Goal: Task Accomplishment & Management: Manage account settings

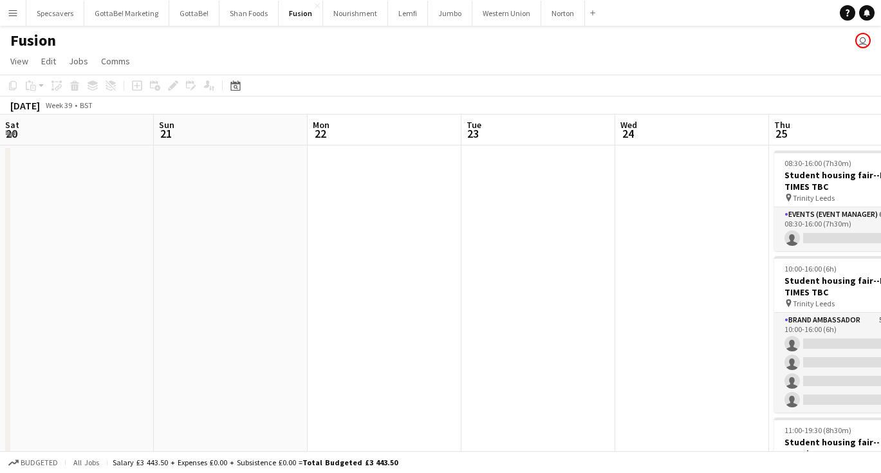
scroll to position [0, 408]
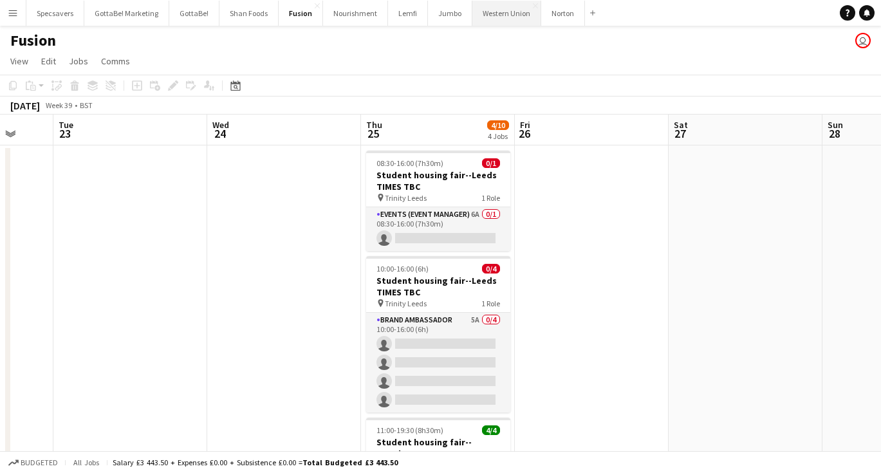
click at [501, 8] on button "Western Union Close" at bounding box center [506, 13] width 69 height 25
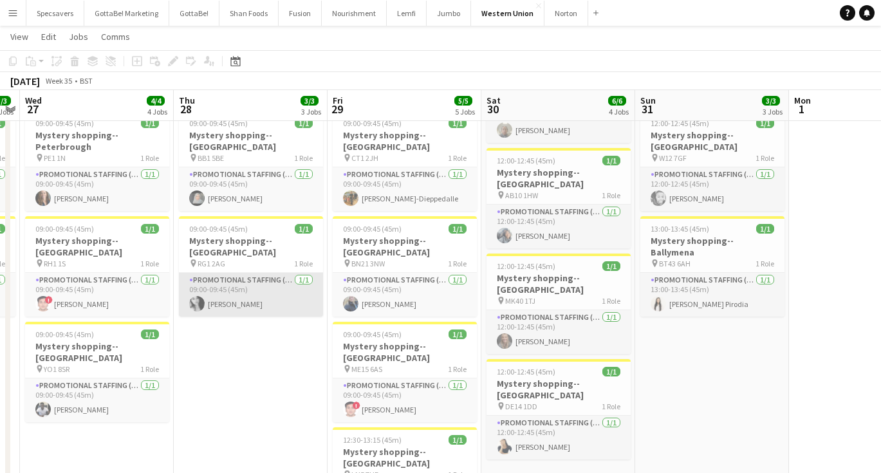
scroll to position [0, 452]
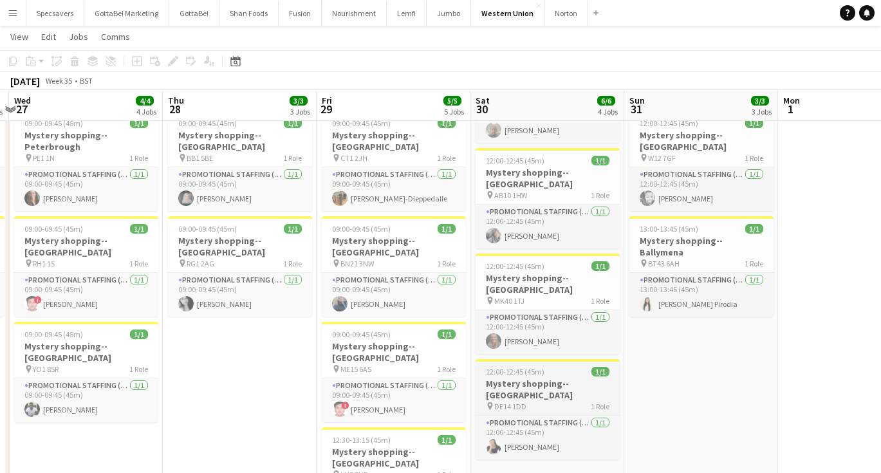
click at [515, 378] on h3 "Mystery shopping--[GEOGRAPHIC_DATA]" at bounding box center [547, 389] width 144 height 23
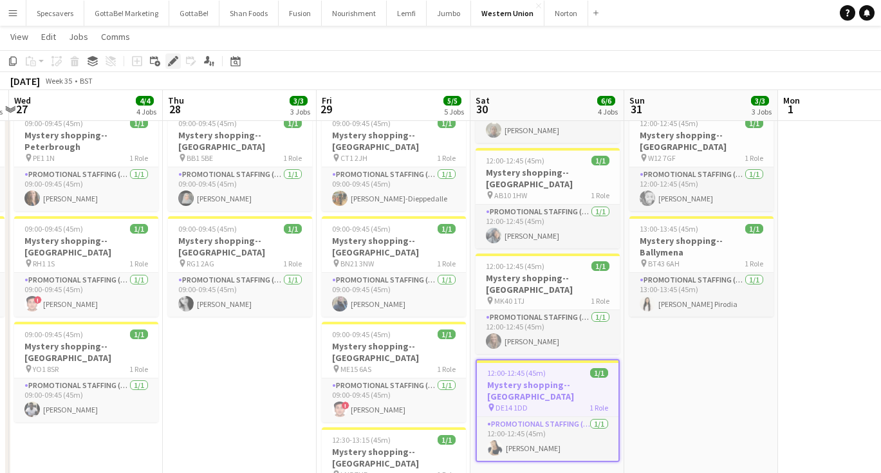
click at [174, 60] on icon at bounding box center [172, 61] width 7 height 7
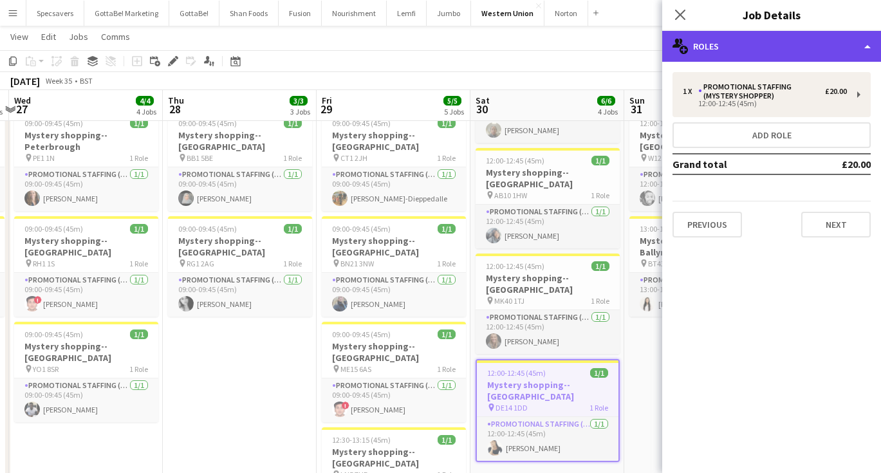
click at [754, 36] on div "multiple-users-add Roles" at bounding box center [771, 46] width 219 height 31
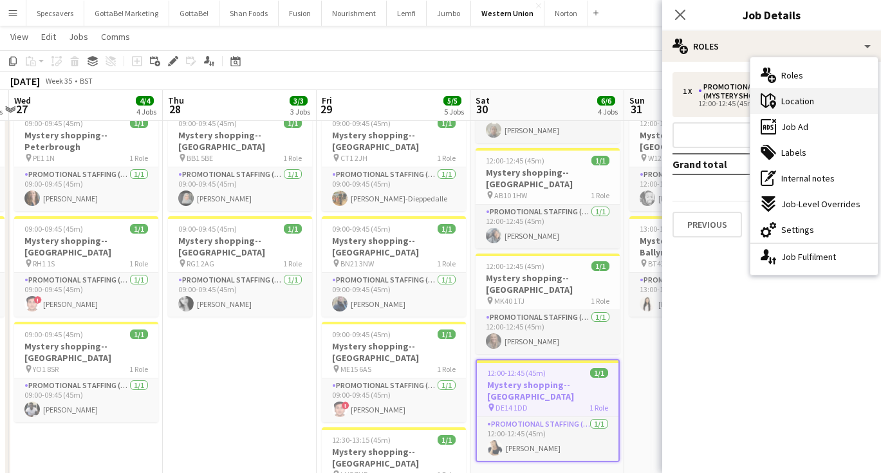
click at [795, 97] on span "Location" at bounding box center [797, 101] width 33 height 12
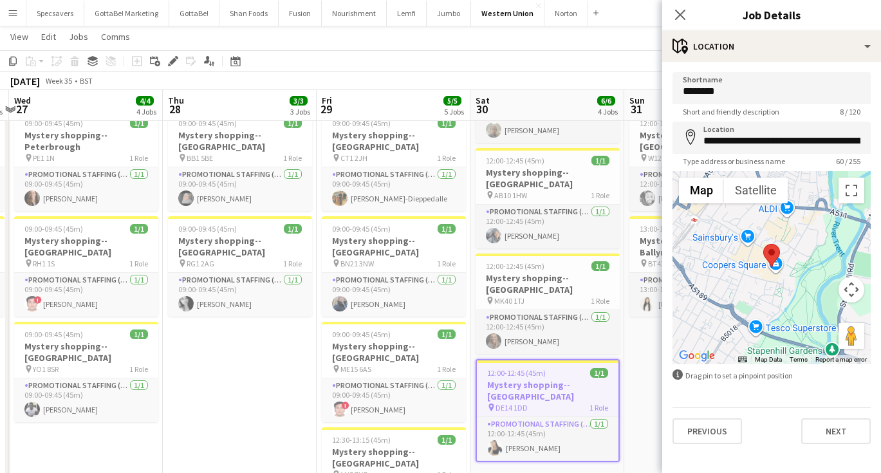
click at [13, 7] on button "Menu" at bounding box center [13, 13] width 26 height 26
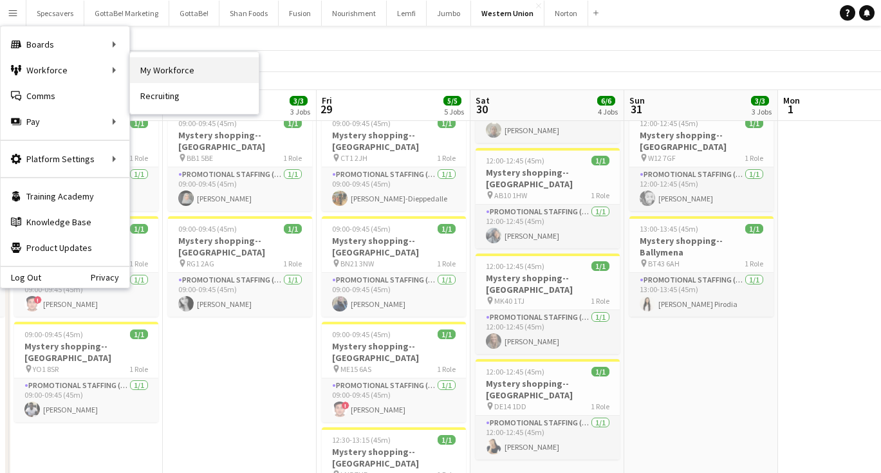
click at [202, 74] on link "My Workforce" at bounding box center [194, 70] width 129 height 26
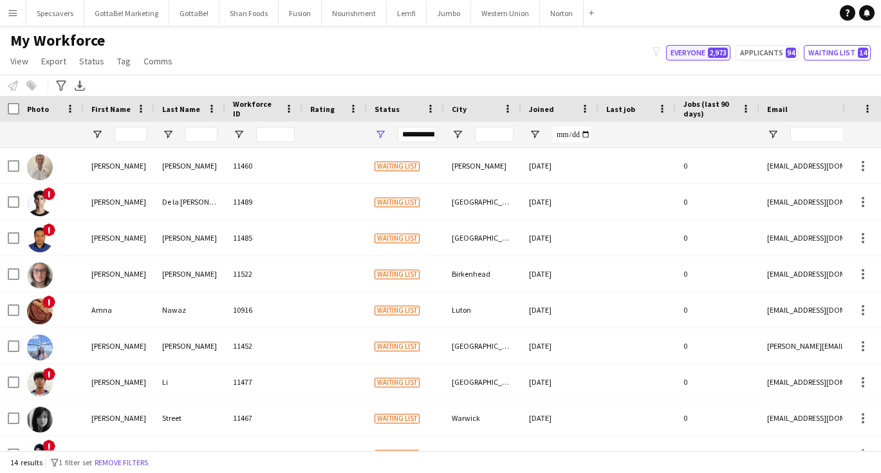
click at [703, 47] on button "Everyone 2,973" at bounding box center [698, 52] width 64 height 15
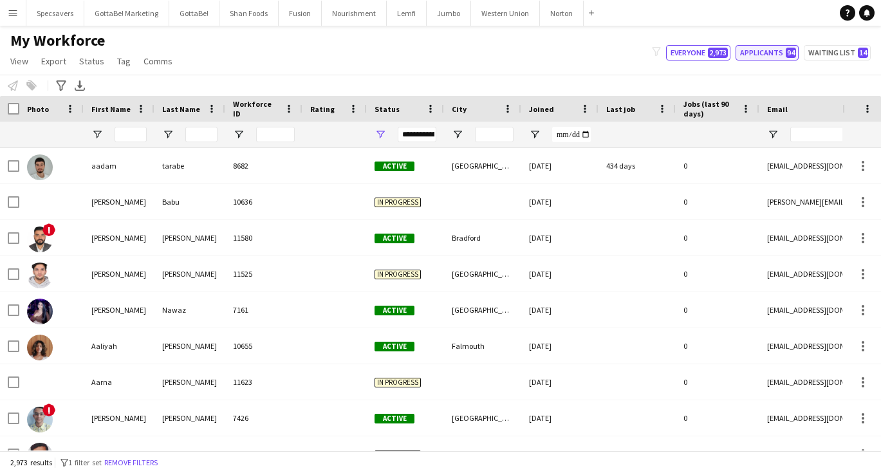
click at [782, 56] on button "Applicants 94" at bounding box center [766, 52] width 63 height 15
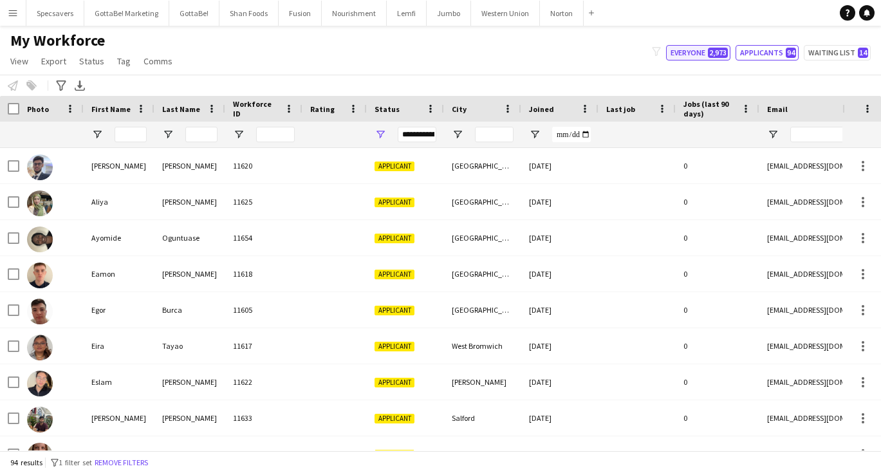
click at [700, 54] on button "Everyone 2,973" at bounding box center [698, 52] width 64 height 15
type input "**********"
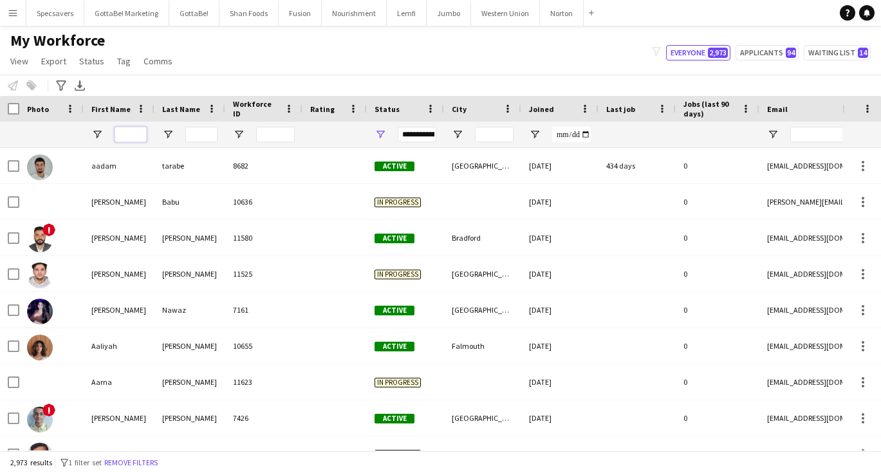
click at [136, 132] on input "First Name Filter Input" at bounding box center [131, 134] width 32 height 15
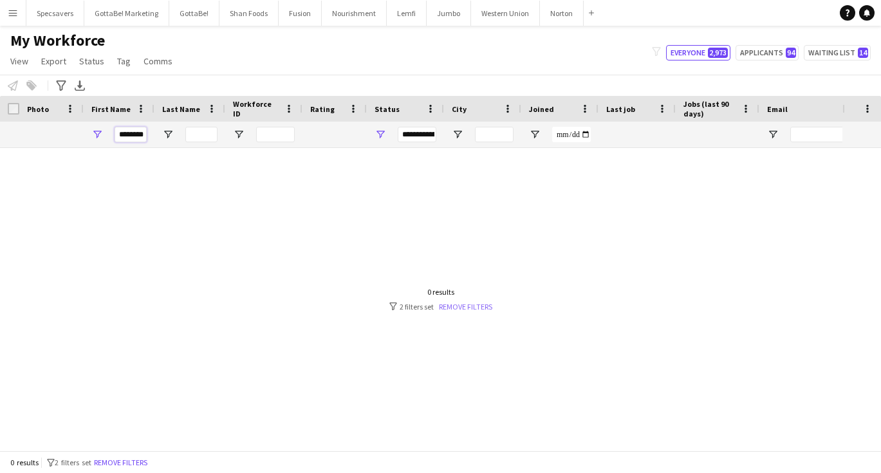
type input "********"
click at [450, 304] on link "Remove filters" at bounding box center [465, 307] width 53 height 10
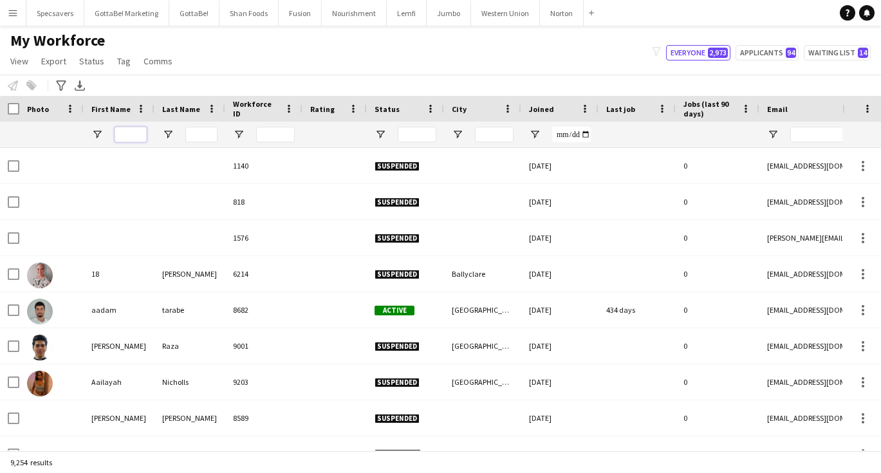
click at [125, 134] on input "First Name Filter Input" at bounding box center [131, 134] width 32 height 15
type input "********"
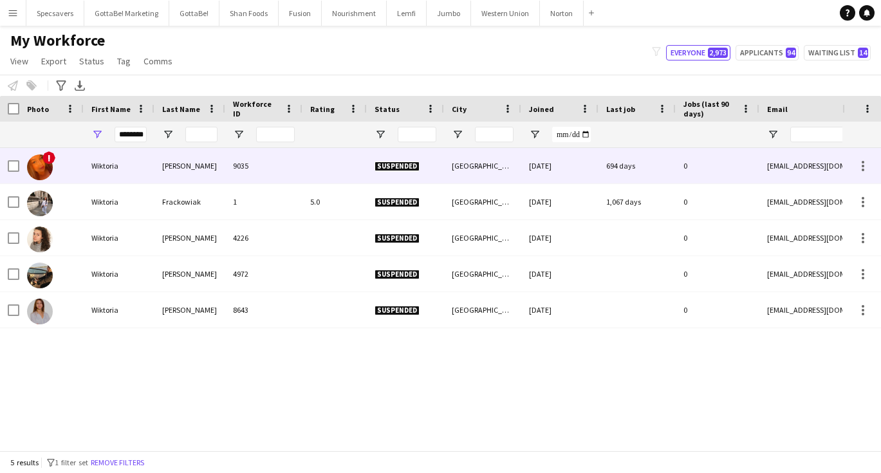
click at [140, 177] on div "Wiktoria" at bounding box center [119, 165] width 71 height 35
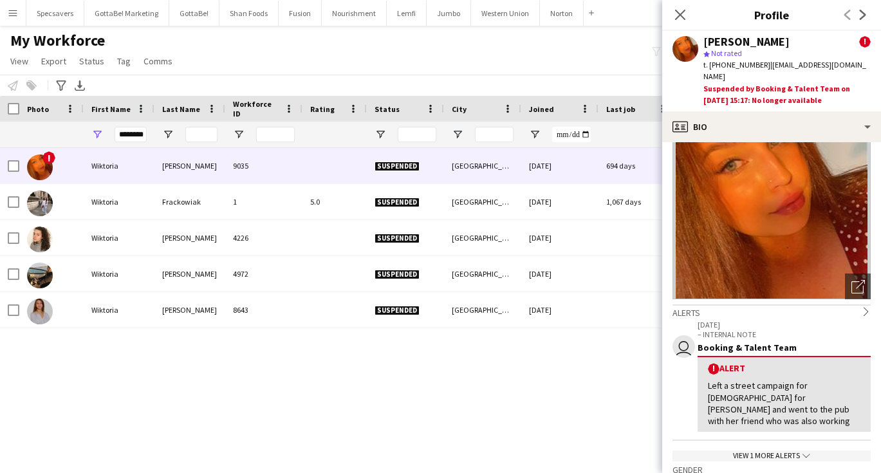
scroll to position [47, 0]
click at [782, 450] on div "View 1 more alerts chevron-down" at bounding box center [771, 455] width 198 height 11
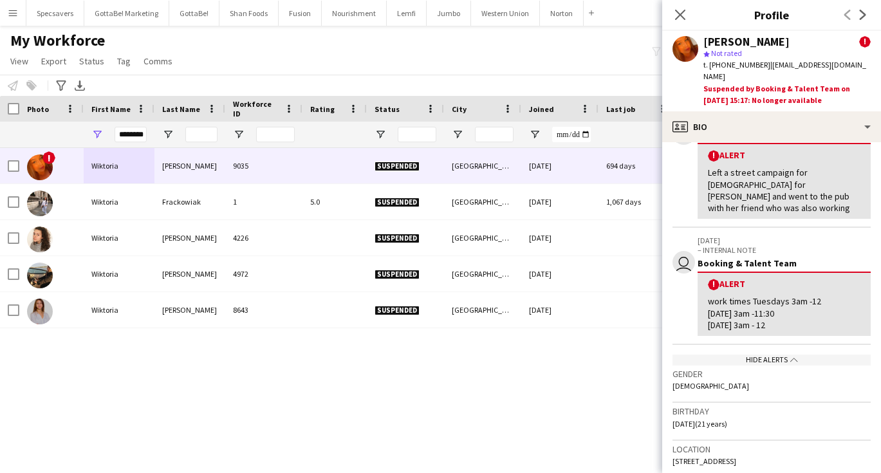
scroll to position [266, 0]
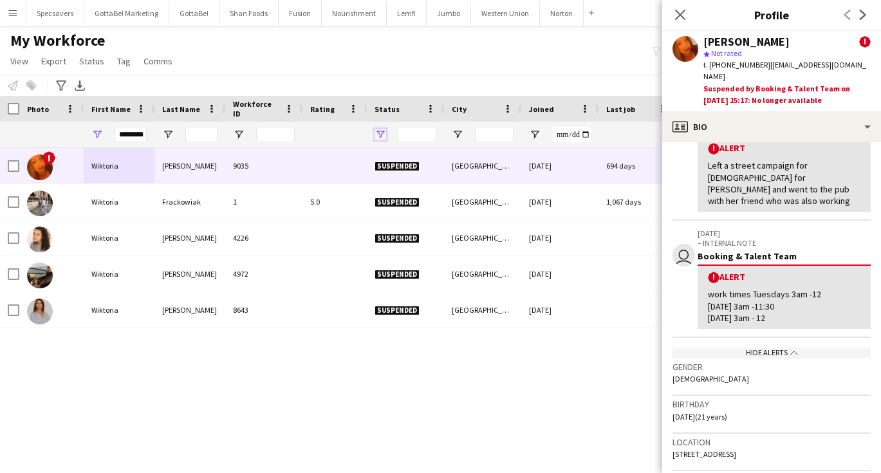
click at [378, 136] on span "Open Filter Menu" at bounding box center [380, 135] width 12 height 12
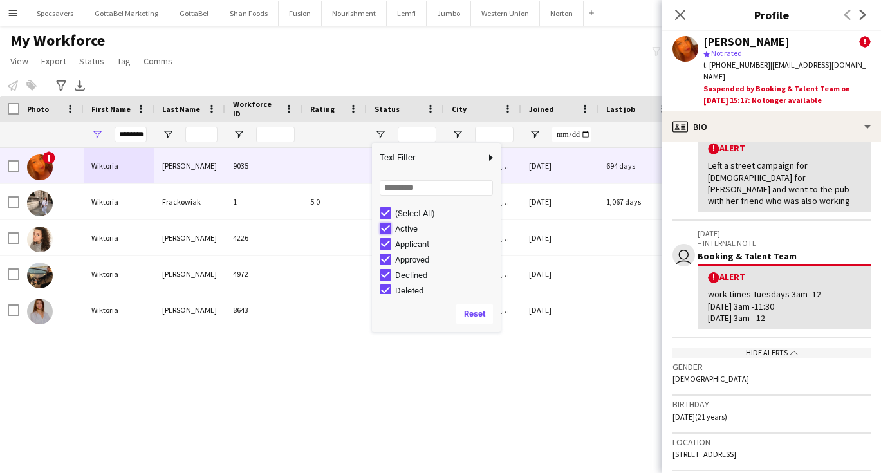
type input "**********"
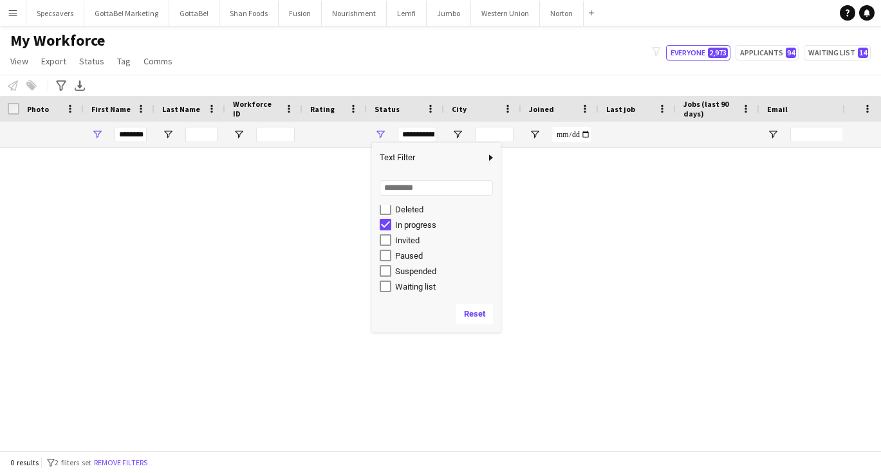
scroll to position [81, 0]
type input "**********"
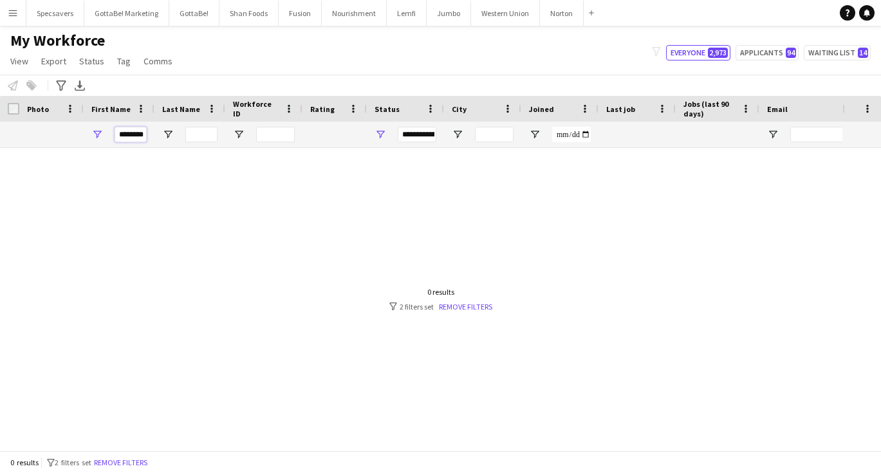
click at [126, 133] on input "********" at bounding box center [131, 134] width 32 height 15
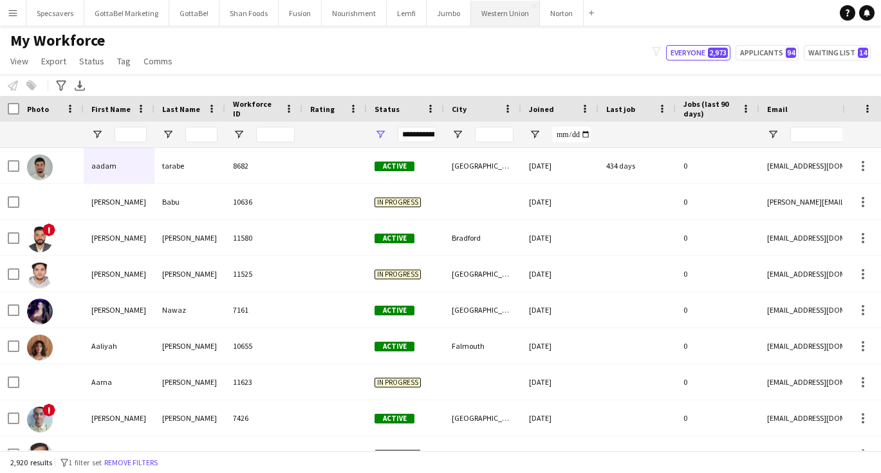
click at [497, 14] on button "Western Union Close" at bounding box center [505, 13] width 69 height 25
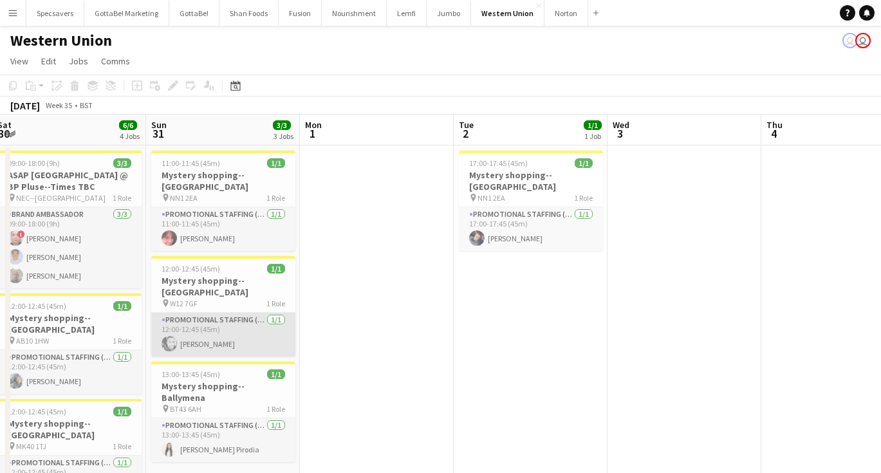
scroll to position [0, 492]
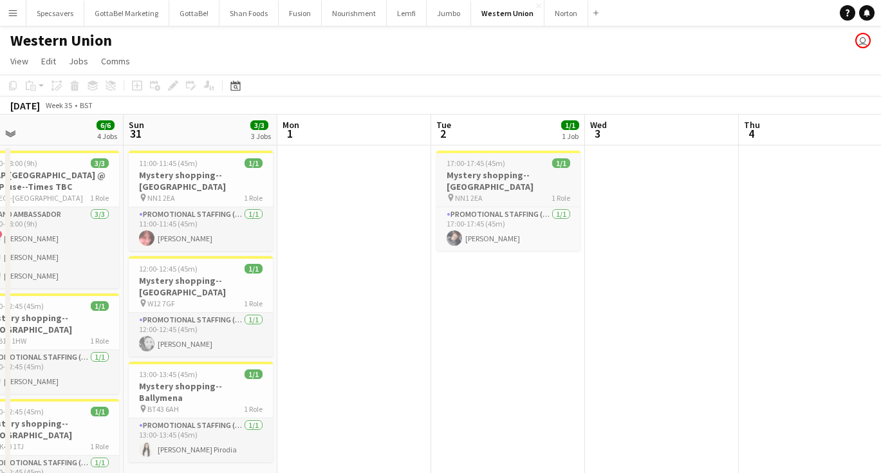
click at [513, 181] on h3 "Mystery shopping--[GEOGRAPHIC_DATA]" at bounding box center [508, 180] width 144 height 23
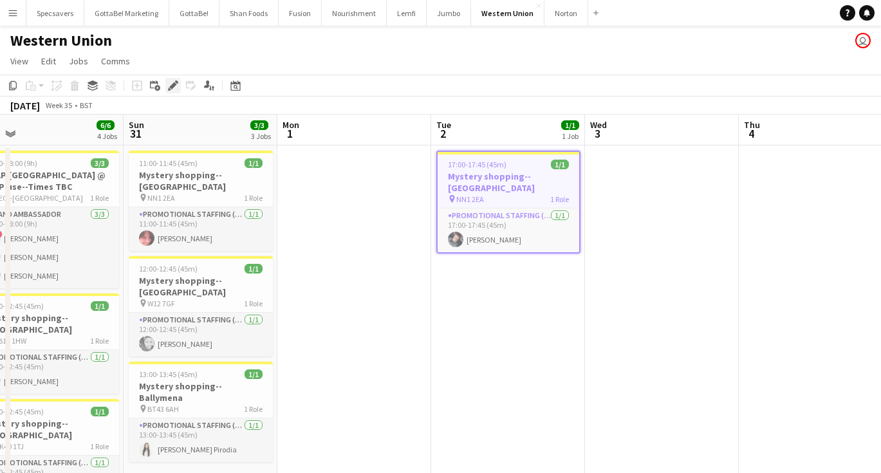
click at [172, 84] on icon "Edit" at bounding box center [173, 85] width 10 height 10
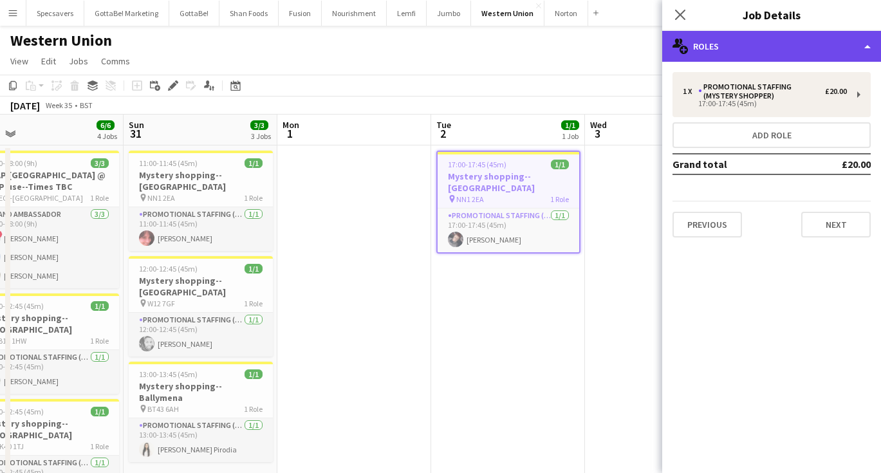
click at [753, 49] on div "multiple-users-add Roles" at bounding box center [771, 46] width 219 height 31
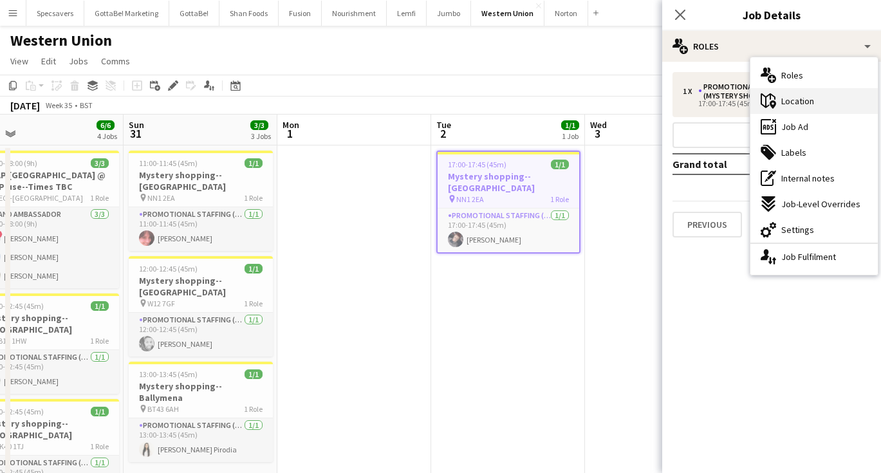
click at [773, 101] on icon at bounding box center [773, 104] width 6 height 8
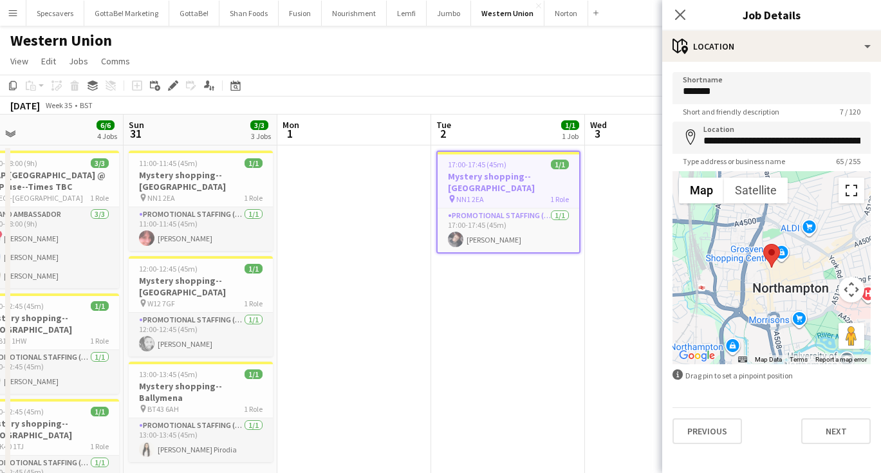
click at [851, 186] on button "Toggle fullscreen view" at bounding box center [851, 191] width 26 height 26
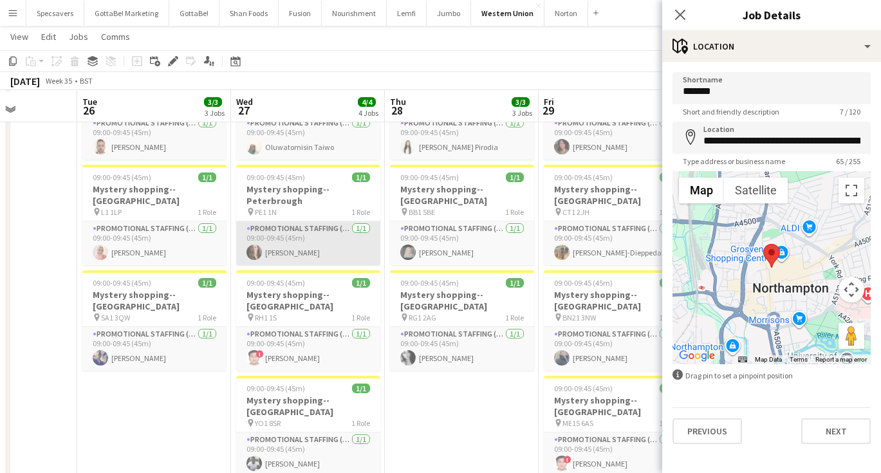
scroll to position [91, 0]
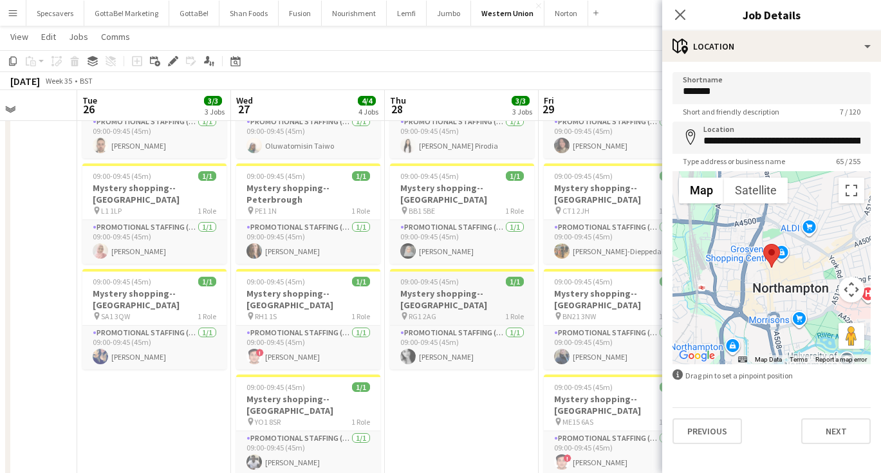
click at [457, 288] on h3 "Mystery shopping--[GEOGRAPHIC_DATA]" at bounding box center [462, 299] width 144 height 23
type input "*******"
type input "**********"
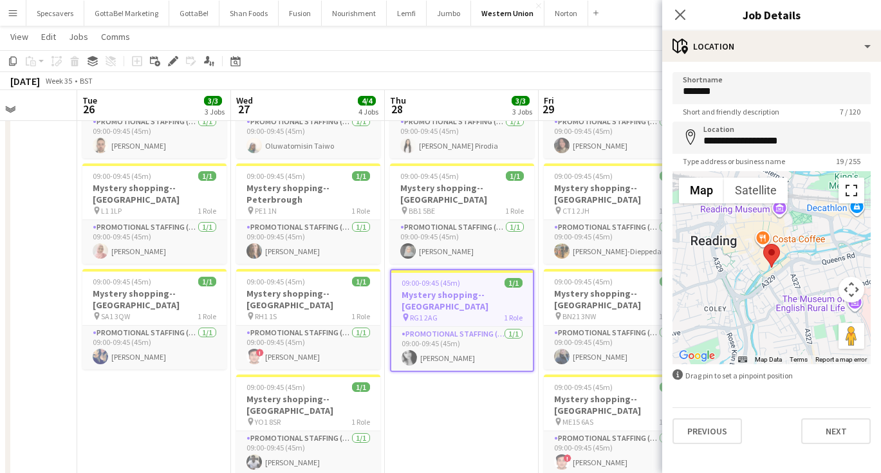
click at [851, 192] on button "Toggle fullscreen view" at bounding box center [851, 191] width 26 height 26
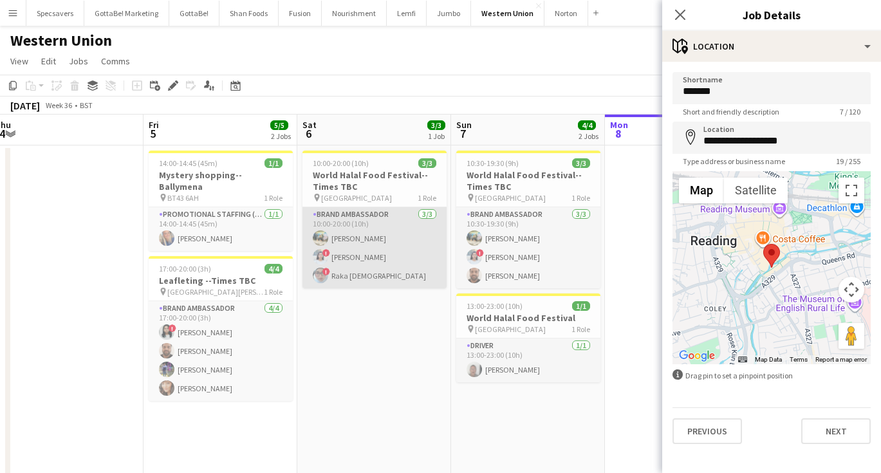
scroll to position [0, 313]
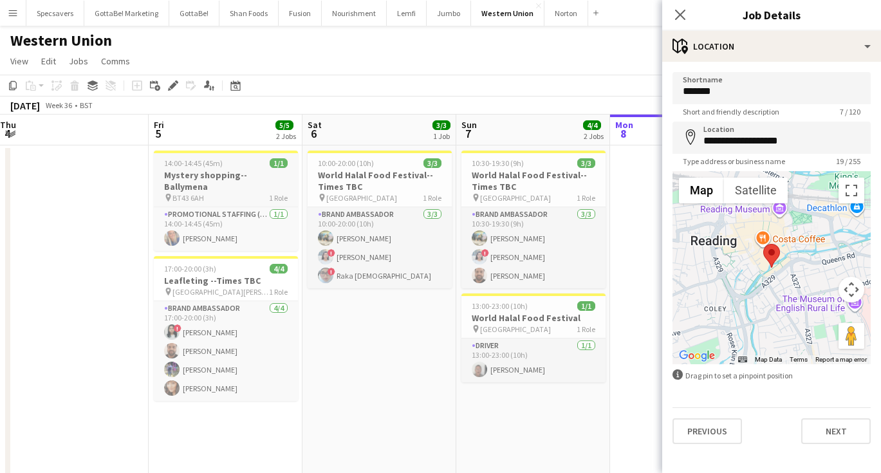
click at [208, 179] on h3 "Mystery shopping--Ballymena" at bounding box center [226, 180] width 144 height 23
type input "********"
type input "**********"
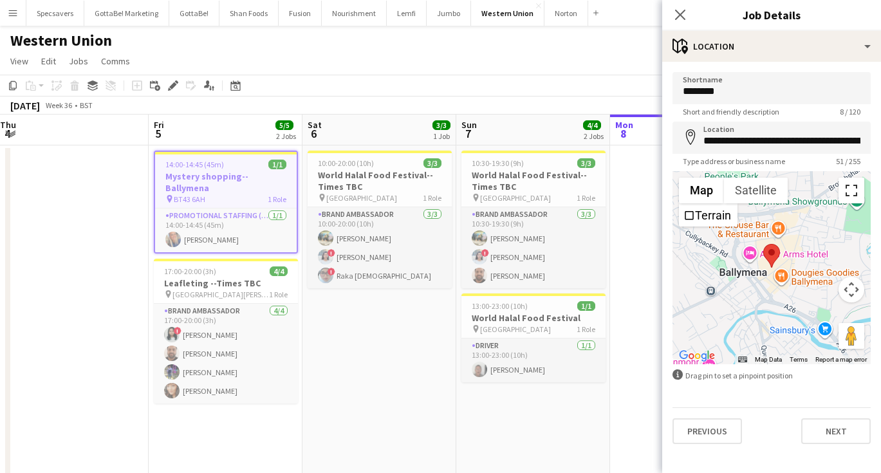
click at [852, 188] on button "Toggle fullscreen view" at bounding box center [851, 191] width 26 height 26
click at [289, 60] on app-page-menu "View Day view expanded Day view collapsed Month view Date picker Jump to [DATE]…" at bounding box center [440, 62] width 881 height 24
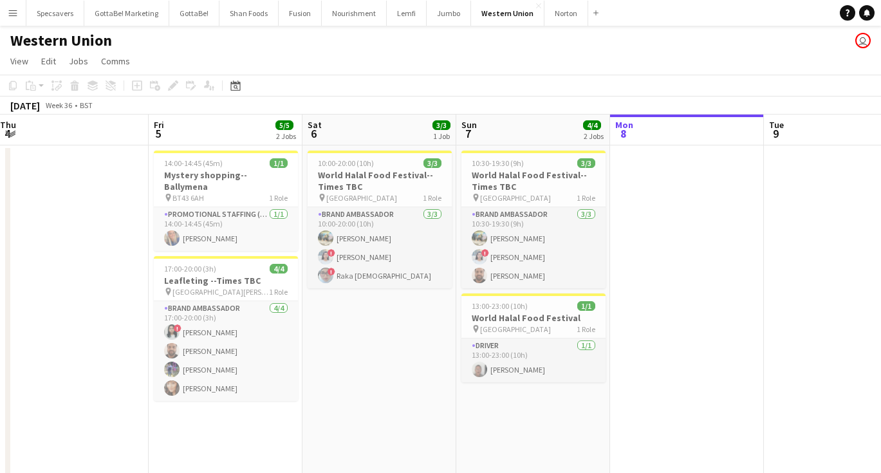
click at [40, 106] on div "[DATE]" at bounding box center [25, 105] width 30 height 13
click at [93, 106] on div "BST" at bounding box center [86, 105] width 13 height 10
click at [235, 86] on icon at bounding box center [236, 87] width 5 height 5
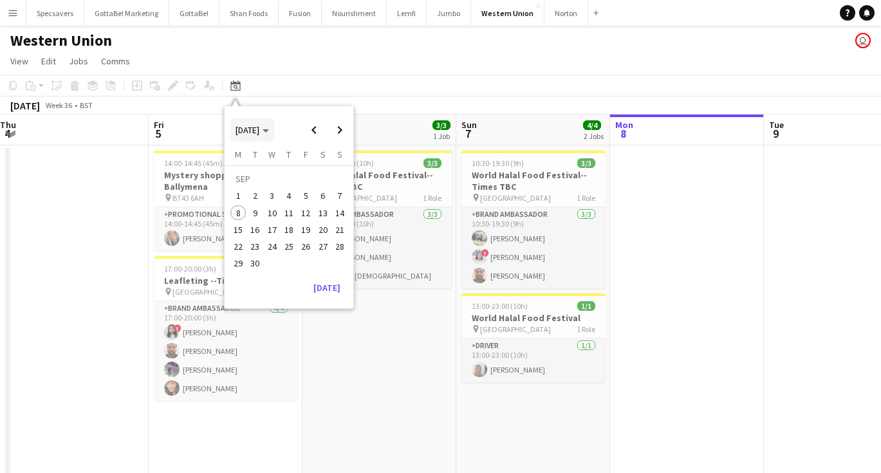
click at [259, 131] on span "[DATE]" at bounding box center [247, 130] width 24 height 12
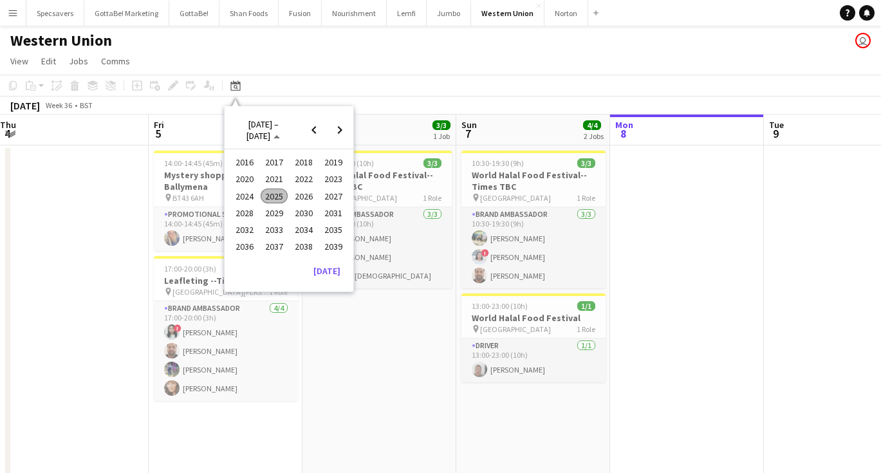
click at [329, 179] on span "2023" at bounding box center [333, 179] width 26 height 15
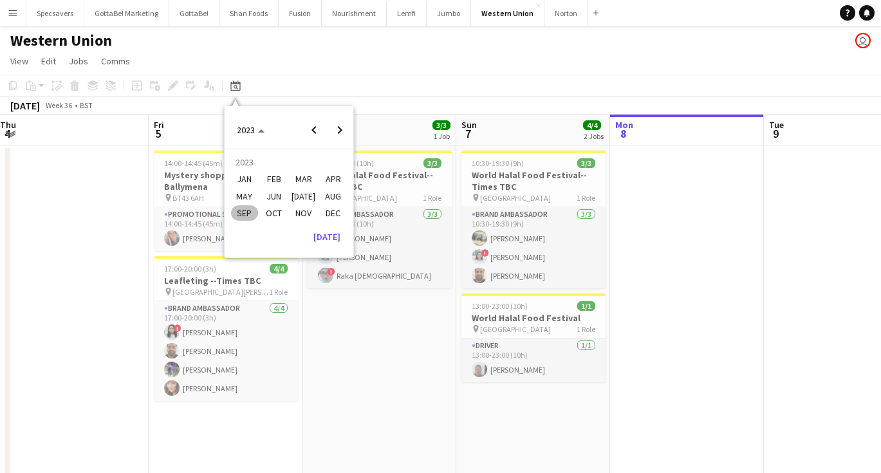
click at [279, 208] on span "OCT" at bounding box center [274, 212] width 26 height 15
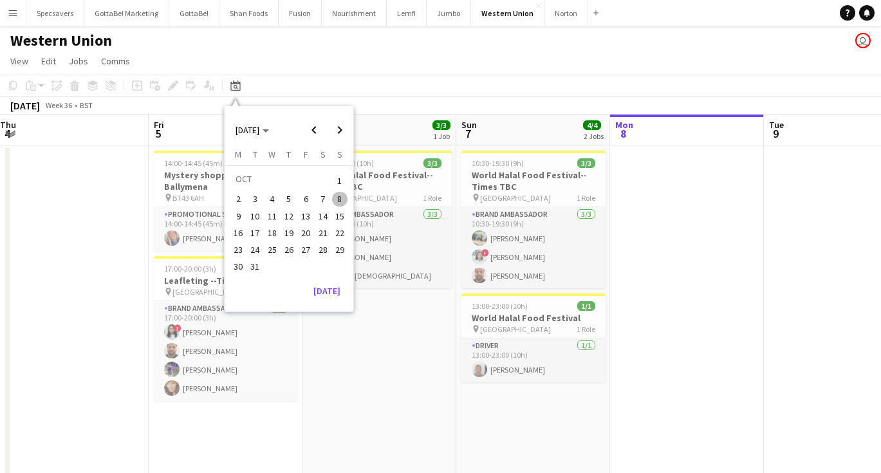
click at [341, 177] on span "1" at bounding box center [339, 181] width 15 height 18
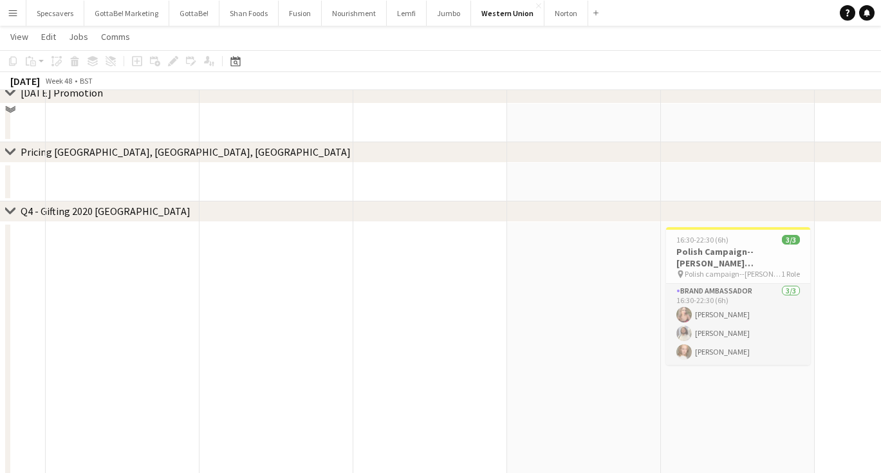
scroll to position [707, 0]
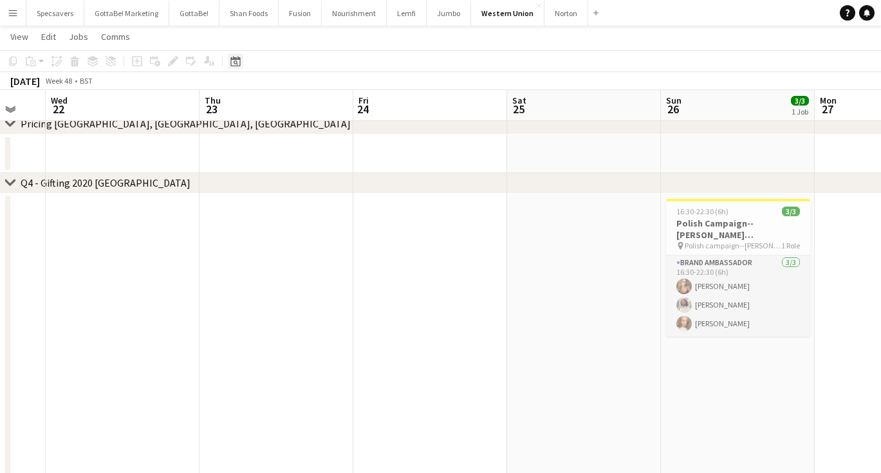
click at [232, 62] on icon "Date picker" at bounding box center [235, 61] width 10 height 10
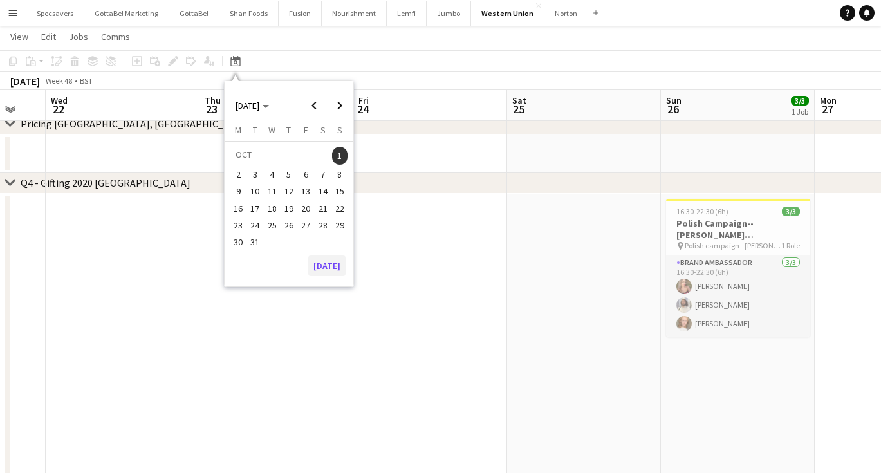
click at [330, 261] on button "[DATE]" at bounding box center [326, 265] width 37 height 21
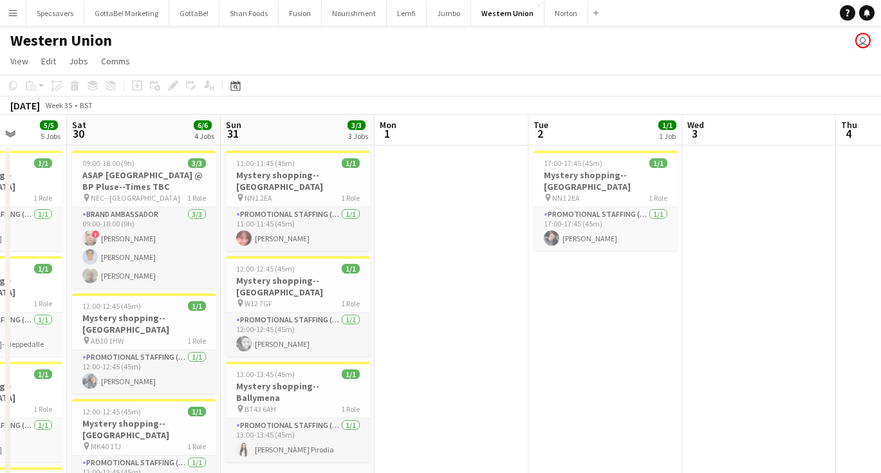
scroll to position [0, 380]
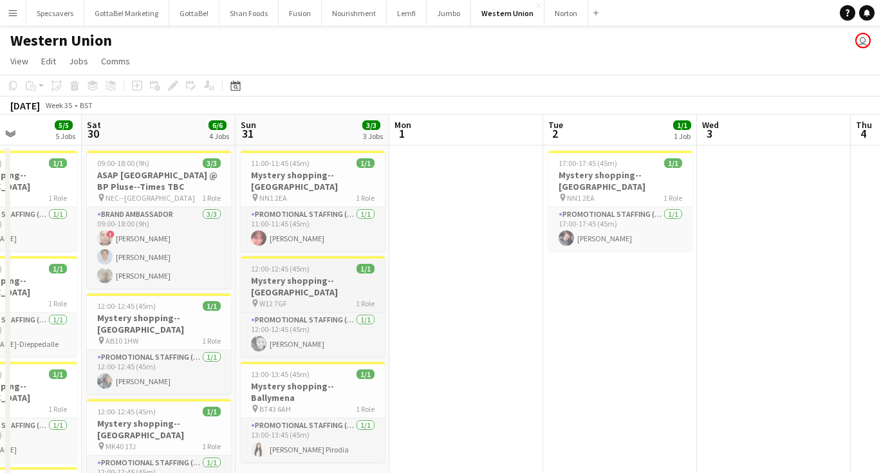
click at [290, 270] on span "12:00-12:45 (45m)" at bounding box center [280, 269] width 59 height 10
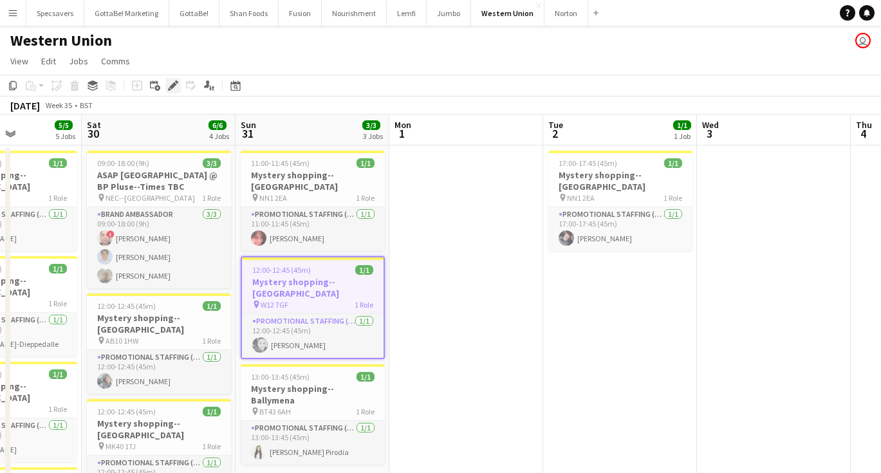
click at [172, 81] on icon "Edit" at bounding box center [173, 85] width 10 height 10
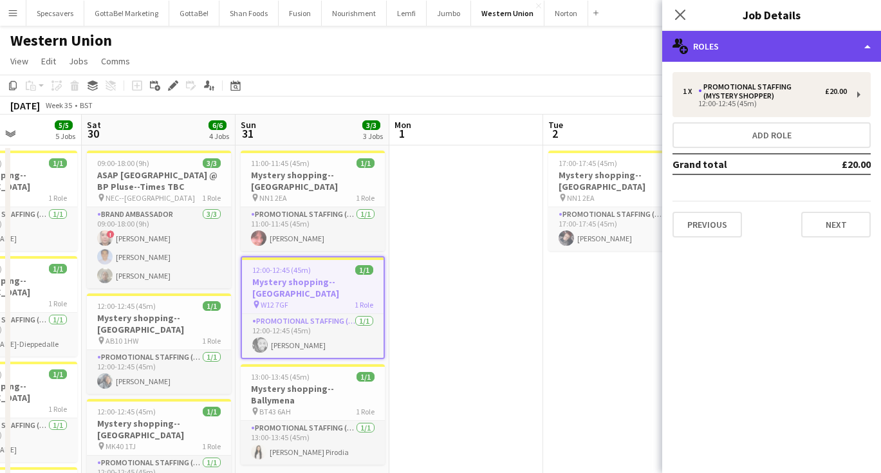
click at [782, 47] on div "multiple-users-add Roles" at bounding box center [771, 46] width 219 height 31
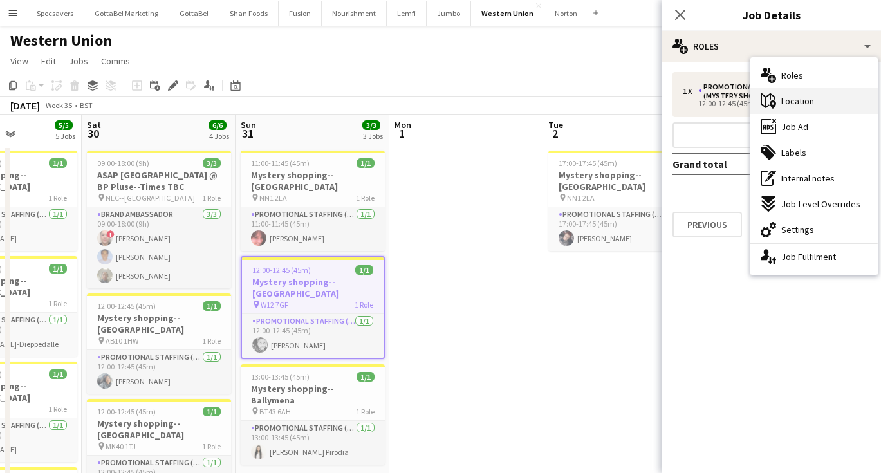
click at [802, 95] on div "maps-pin-1 Location" at bounding box center [813, 101] width 127 height 26
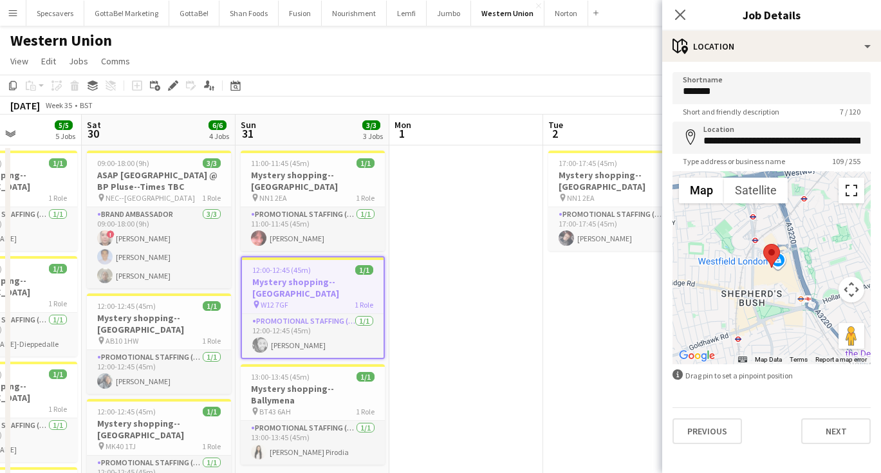
click at [846, 186] on button "Toggle fullscreen view" at bounding box center [851, 191] width 26 height 26
